Goal: Task Accomplishment & Management: Manage account settings

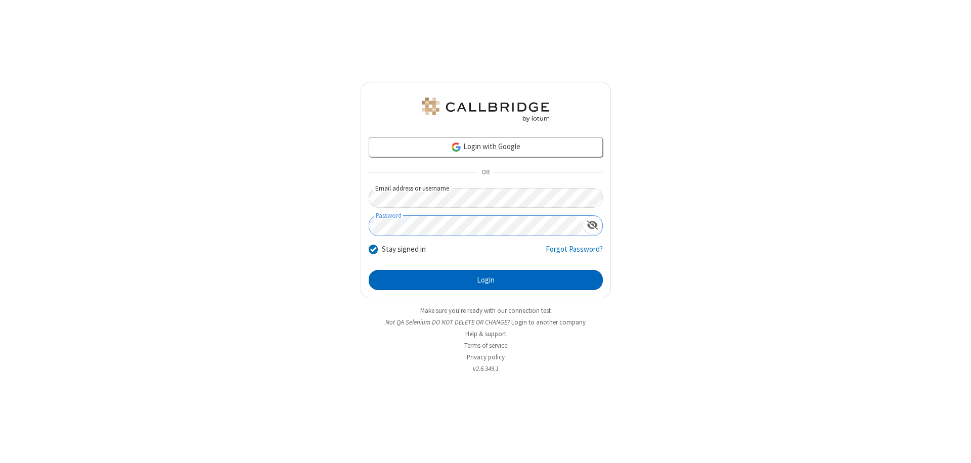
click at [486, 280] on button "Login" at bounding box center [486, 280] width 234 height 20
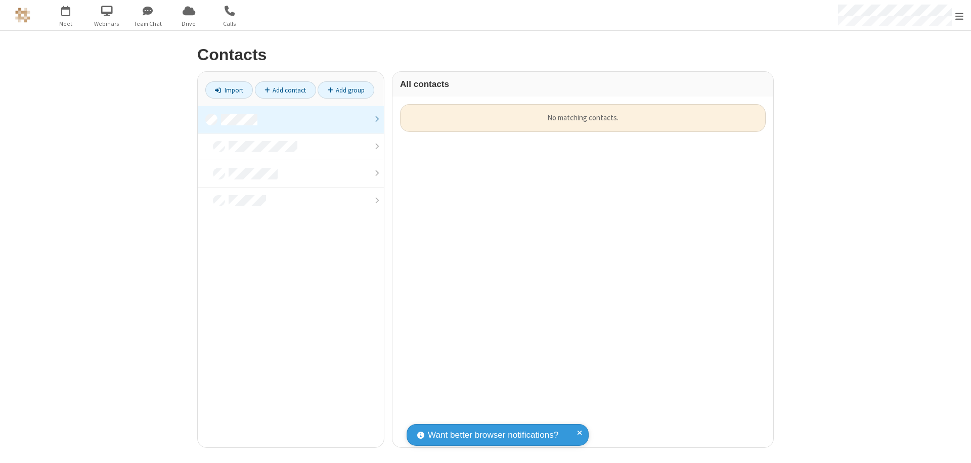
click at [291, 119] on link at bounding box center [291, 119] width 186 height 27
click at [285, 90] on link "Add contact" at bounding box center [285, 89] width 61 height 17
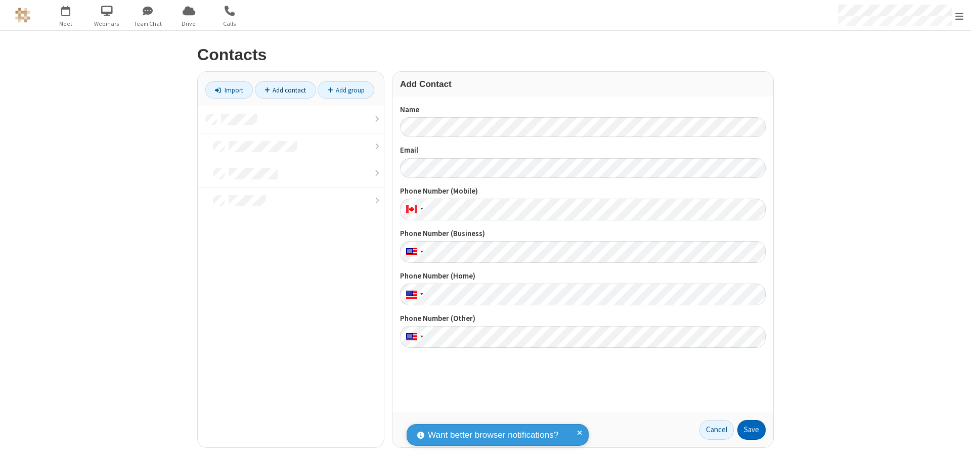
click at [752, 430] on button "Save" at bounding box center [751, 430] width 28 height 20
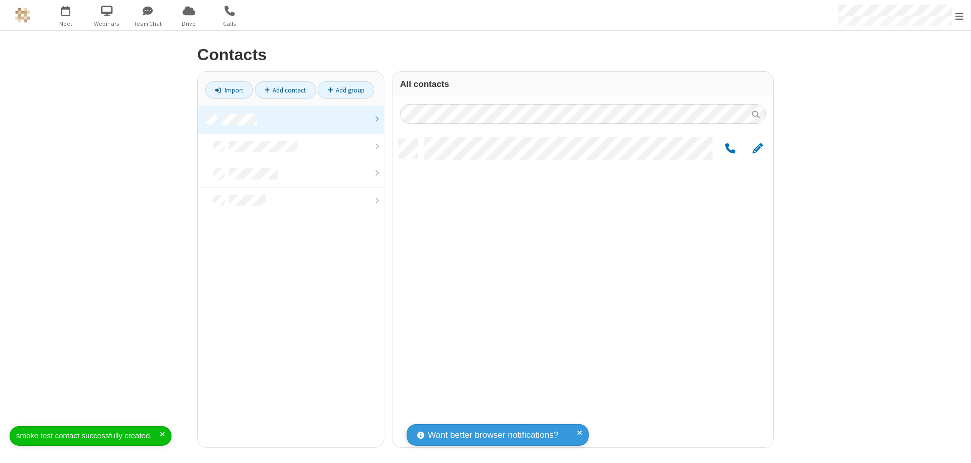
scroll to position [308, 373]
